Goal: Find specific page/section: Find specific page/section

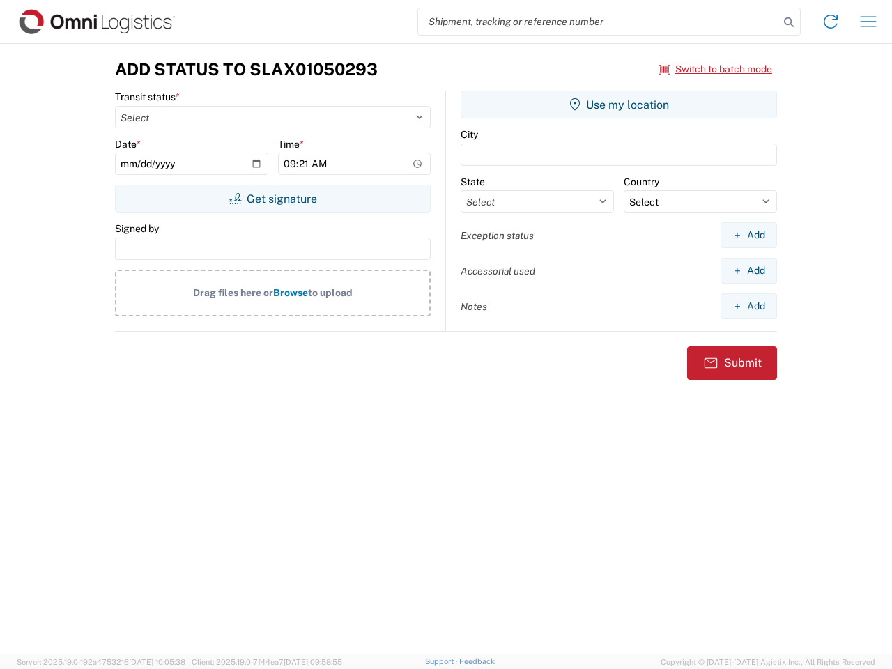
click at [599, 22] on input "search" at bounding box center [598, 21] width 361 height 26
click at [789, 22] on icon at bounding box center [789, 23] width 20 height 20
click at [831, 22] on icon at bounding box center [831, 21] width 22 height 22
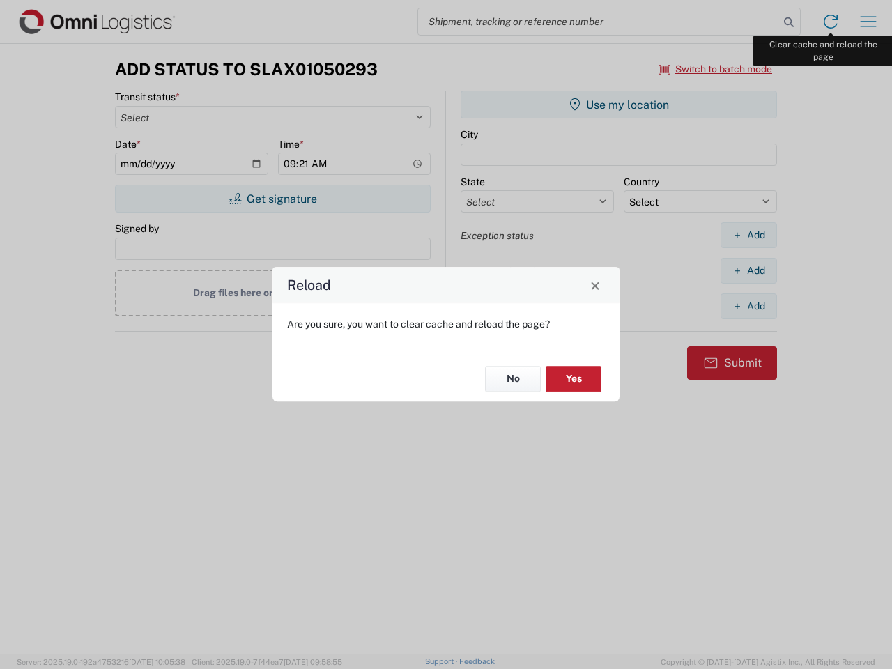
click at [869, 22] on div "Reload Are you sure, you want to clear cache and reload the page? No Yes" at bounding box center [446, 334] width 892 height 669
click at [716, 69] on div "Reload Are you sure, you want to clear cache and reload the page? No Yes" at bounding box center [446, 334] width 892 height 669
click at [273, 199] on div "Reload Are you sure, you want to clear cache and reload the page? No Yes" at bounding box center [446, 334] width 892 height 669
click at [619, 105] on div "Reload Are you sure, you want to clear cache and reload the page? No Yes" at bounding box center [446, 334] width 892 height 669
click at [749, 235] on div "Reload Are you sure, you want to clear cache and reload the page? No Yes" at bounding box center [446, 334] width 892 height 669
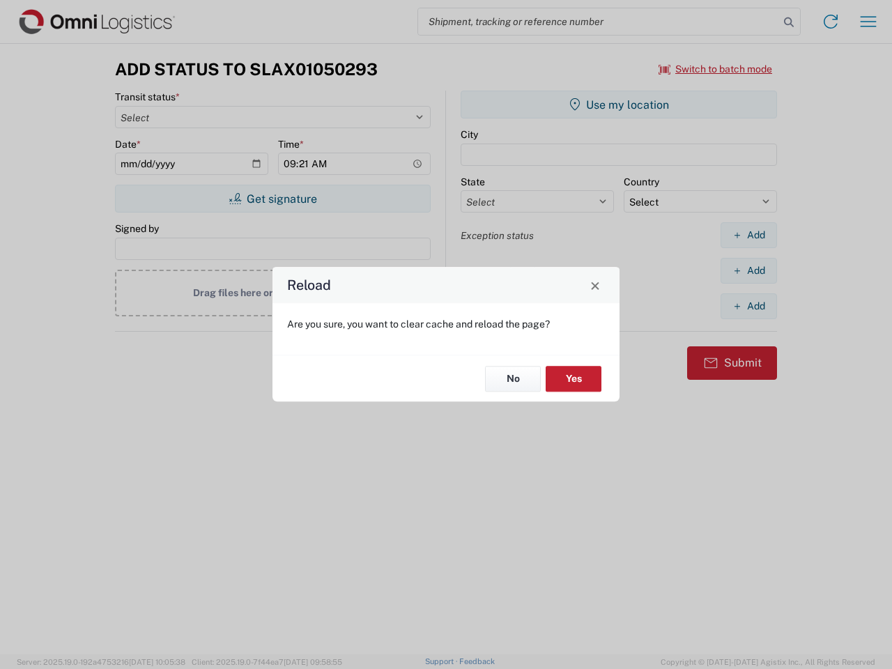
click at [749, 271] on div "Reload Are you sure, you want to clear cache and reload the page? No Yes" at bounding box center [446, 334] width 892 height 669
click at [749, 306] on div "Reload Are you sure, you want to clear cache and reload the page? No Yes" at bounding box center [446, 334] width 892 height 669
